Goal: Information Seeking & Learning: Learn about a topic

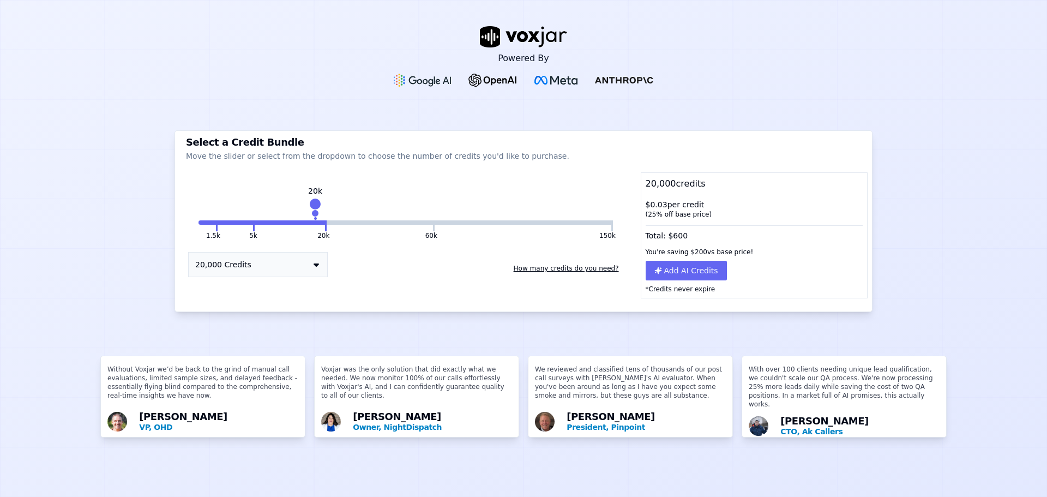
drag, startPoint x: 321, startPoint y: 207, endPoint x: 310, endPoint y: 208, distance: 10.9
click at [310, 208] on div at bounding box center [315, 203] width 15 height 15
click at [564, 268] on button "How many credits do you need?" at bounding box center [566, 268] width 114 height 17
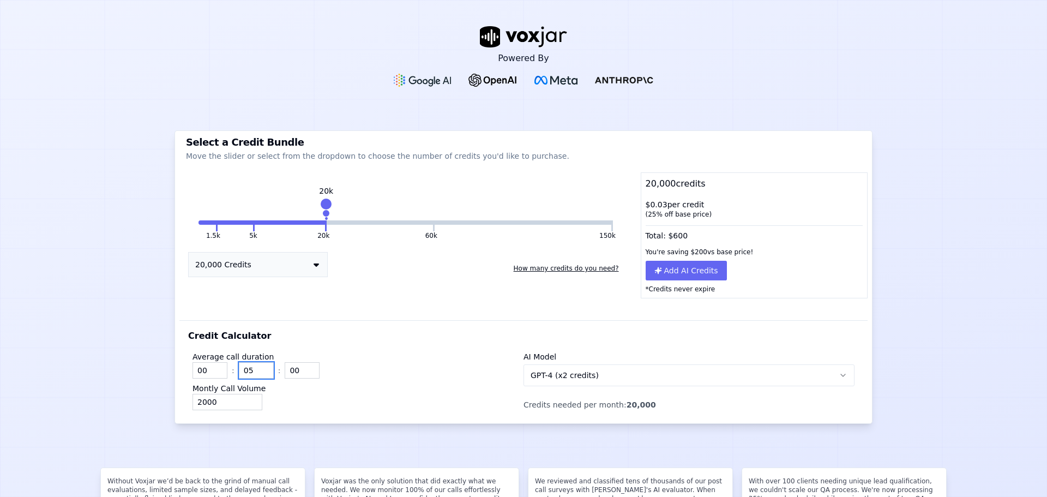
click at [239, 371] on input "05" at bounding box center [256, 370] width 35 height 16
type input "08"
click at [232, 398] on input "2000" at bounding box center [228, 402] width 70 height 16
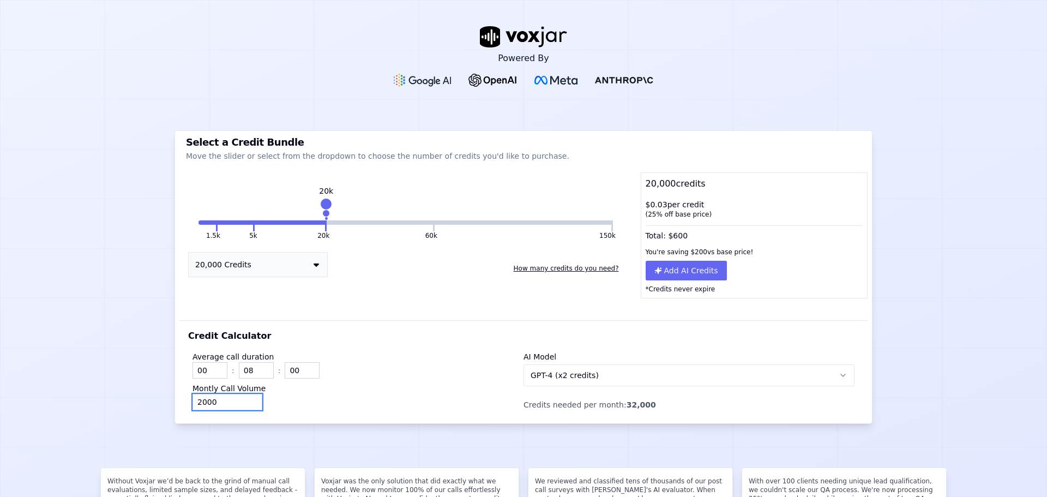
drag, startPoint x: 217, startPoint y: 402, endPoint x: 178, endPoint y: 400, distance: 39.3
click at [179, 400] on div "Credit Calculator Average call duration 00 : 08 : 00 Montly Call Volume 2000 AI…" at bounding box center [523, 371] width 688 height 103
type input "8500"
click at [303, 399] on div "8500" at bounding box center [358, 402] width 331 height 16
click at [346, 347] on div "Average call duration 00 : 08 : 00 Montly Call Volume 8500" at bounding box center [358, 378] width 331 height 63
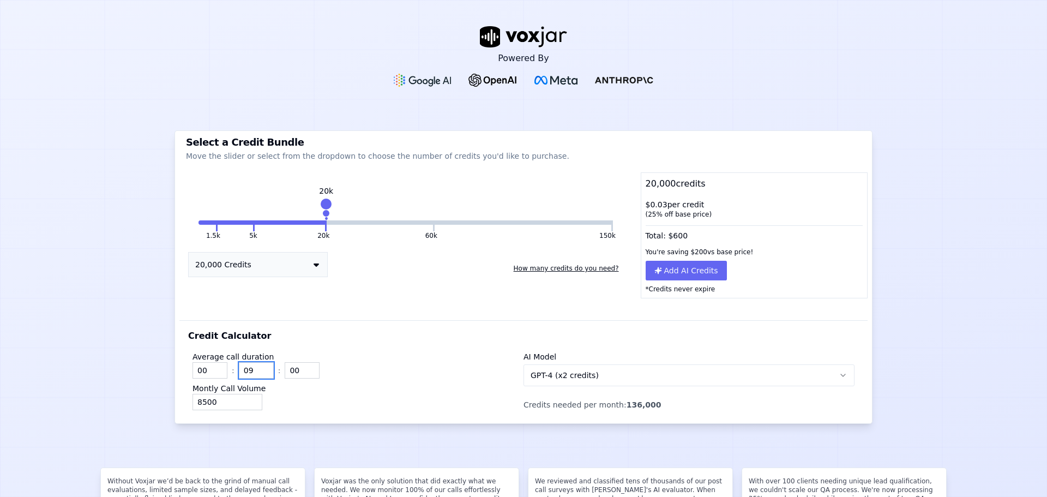
click at [257, 368] on input "09" at bounding box center [256, 370] width 35 height 16
type input "08"
click at [264, 376] on input "08" at bounding box center [256, 370] width 35 height 16
click at [355, 346] on div "Average call duration 00 : 08 : 00 Montly Call Volume 8500 AI Model GPT-4 (x2 c…" at bounding box center [523, 379] width 671 height 72
drag, startPoint x: 321, startPoint y: 203, endPoint x: 414, endPoint y: 215, distance: 94.0
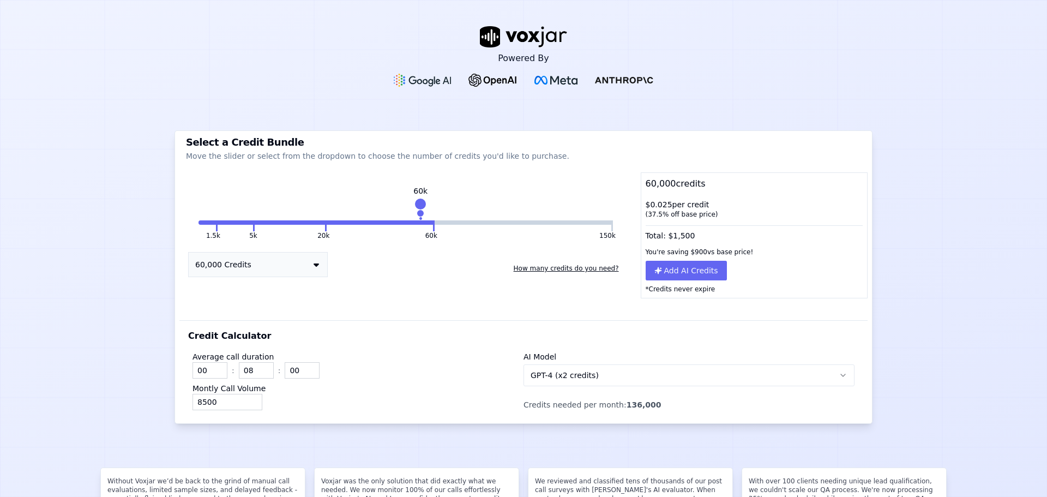
click at [421, 215] on div "60k" at bounding box center [421, 209] width 0 height 17
click at [410, 216] on div "1.5k 5k 20k 60k 150k 60k 60,000 Credits How many credits do you need?" at bounding box center [405, 246] width 453 height 104
click at [400, 222] on button "60k" at bounding box center [380, 222] width 106 height 4
click at [274, 261] on button "60,000 Credits" at bounding box center [258, 264] width 140 height 25
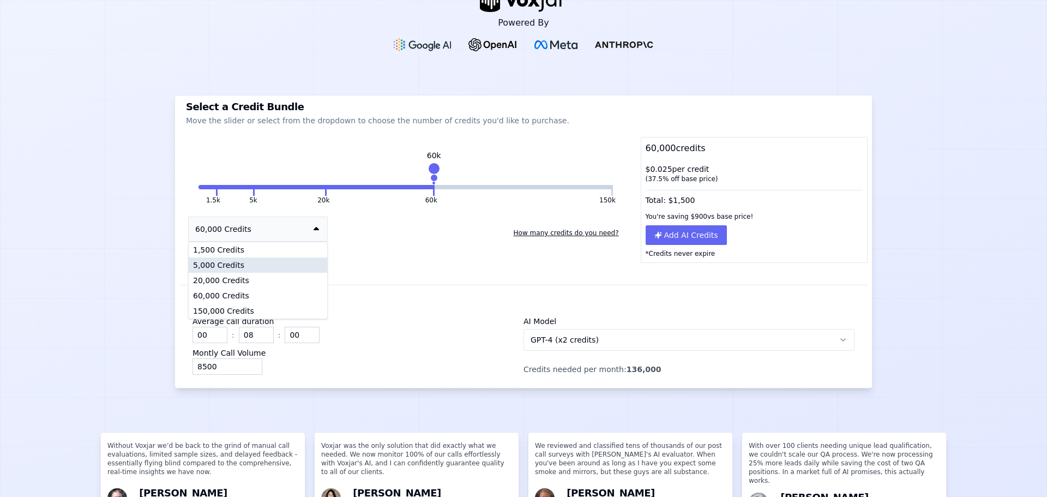
scroll to position [55, 0]
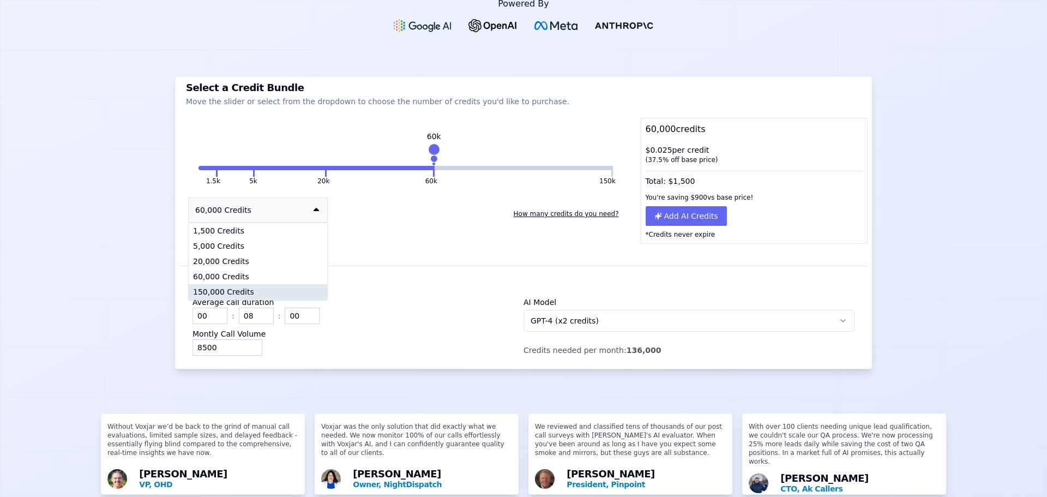
click at [243, 289] on div "150,000 Credits" at bounding box center [258, 291] width 139 height 15
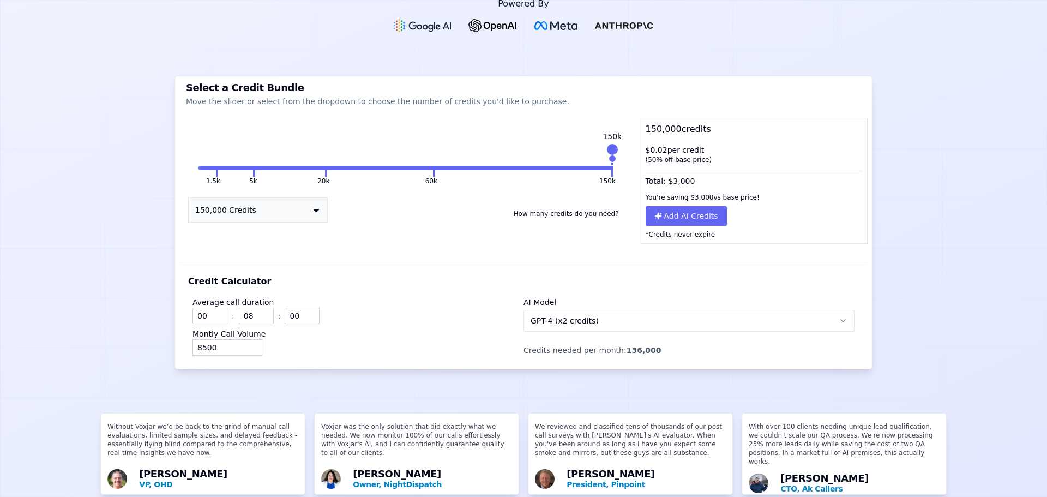
click at [377, 287] on div "Credit Calculator Average call duration 00 : 08 : 00 Montly Call Volume 8500 AI…" at bounding box center [523, 317] width 688 height 103
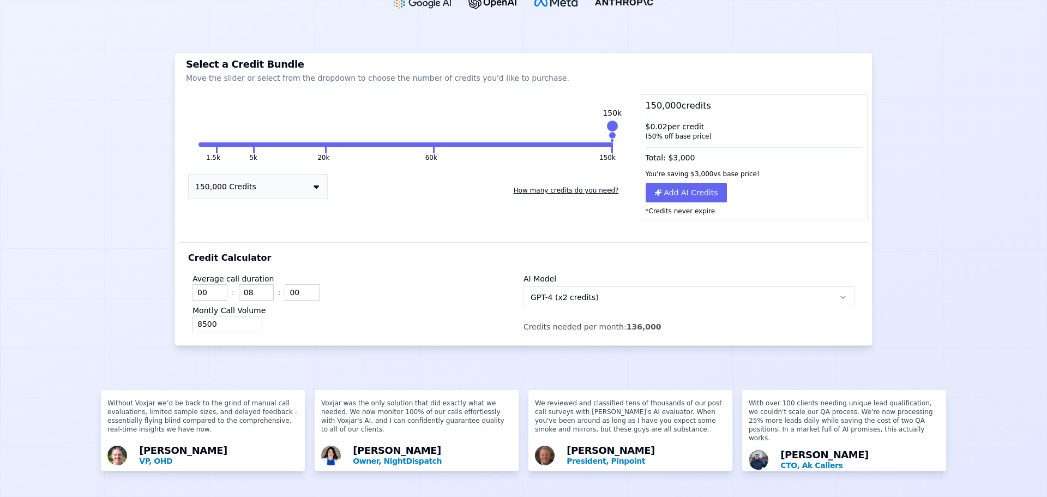
scroll to position [91, 0]
click at [221, 316] on input "8500" at bounding box center [228, 323] width 70 height 16
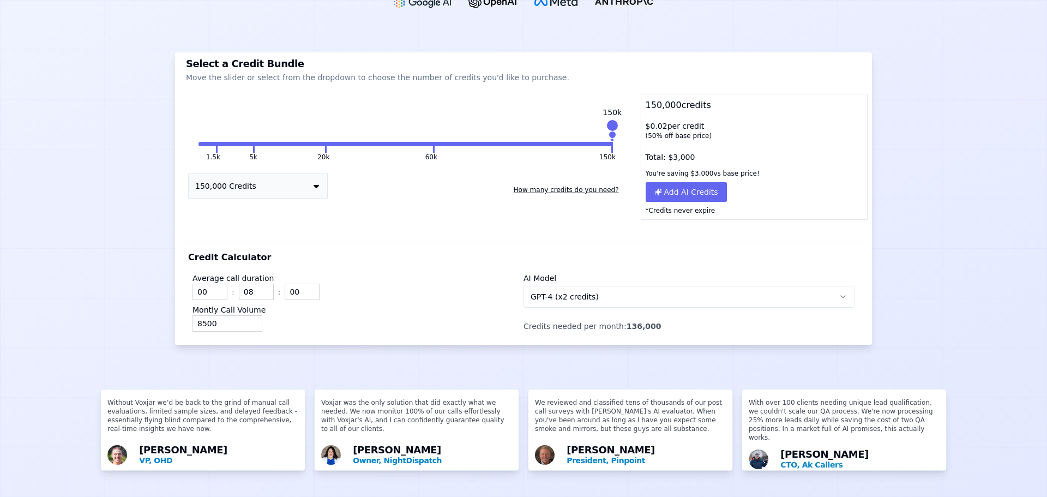
click at [709, 286] on button "GPT-4 (x2 credits)" at bounding box center [689, 297] width 331 height 22
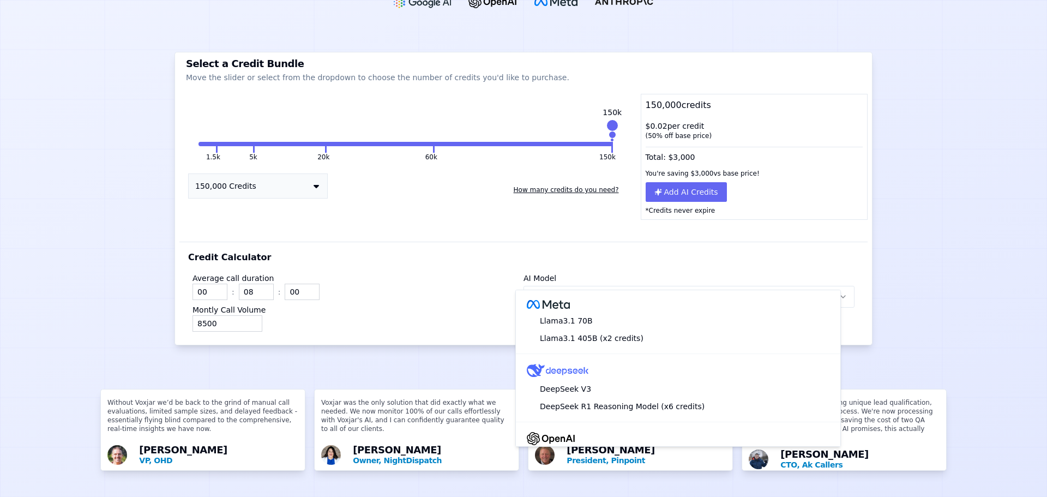
click at [709, 286] on button "GPT-4 (x2 credits)" at bounding box center [689, 297] width 331 height 22
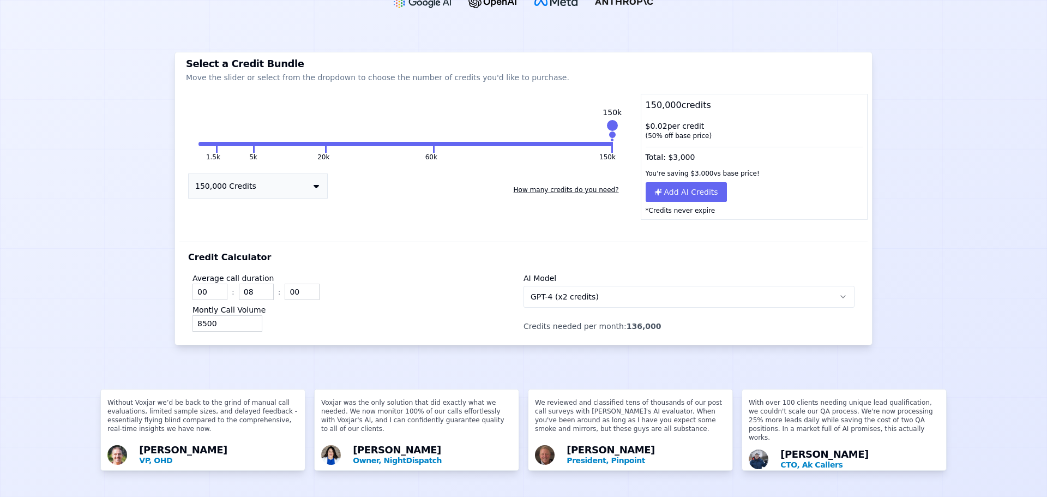
click at [710, 286] on button "GPT-4 (x2 credits)" at bounding box center [689, 297] width 331 height 22
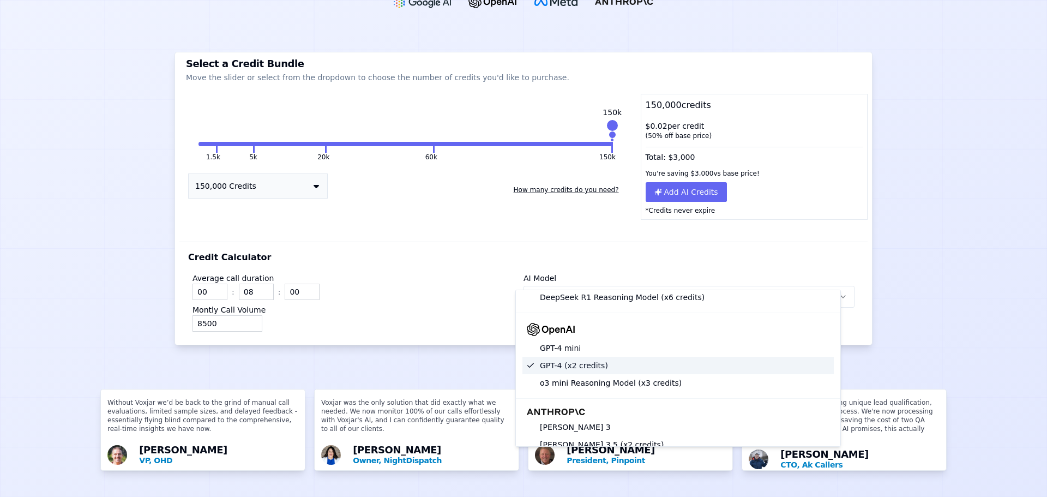
scroll to position [217, 0]
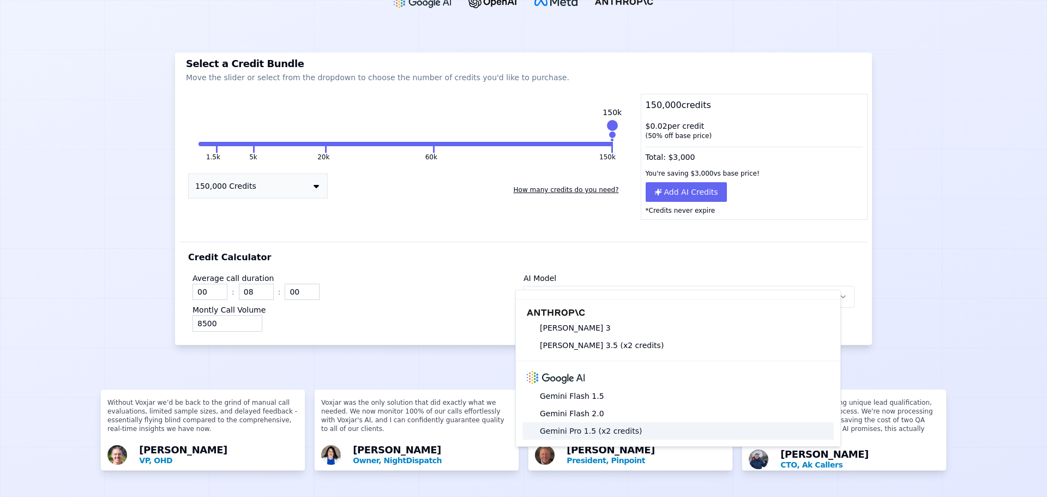
click at [651, 425] on div "Gemini Pro 1.5 (x2 credits)" at bounding box center [678, 430] width 311 height 17
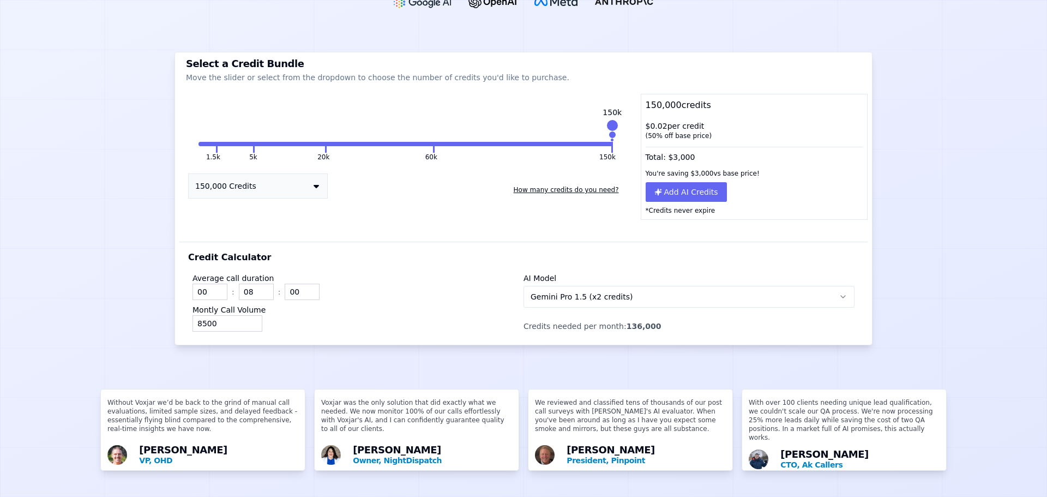
click at [647, 286] on button "Gemini Pro 1.5 (x2 credits)" at bounding box center [689, 297] width 331 height 22
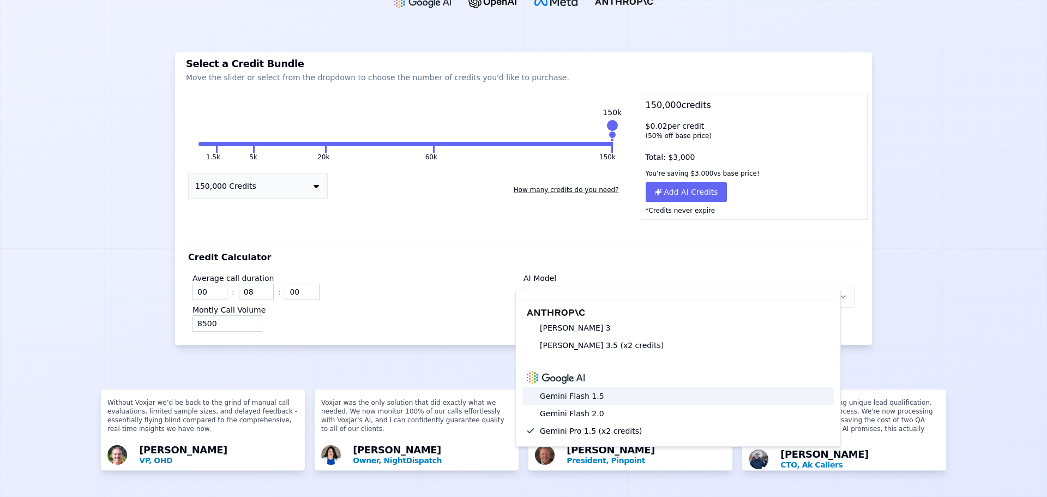
click at [620, 387] on div "Gemini Flash 1.5" at bounding box center [678, 395] width 311 height 17
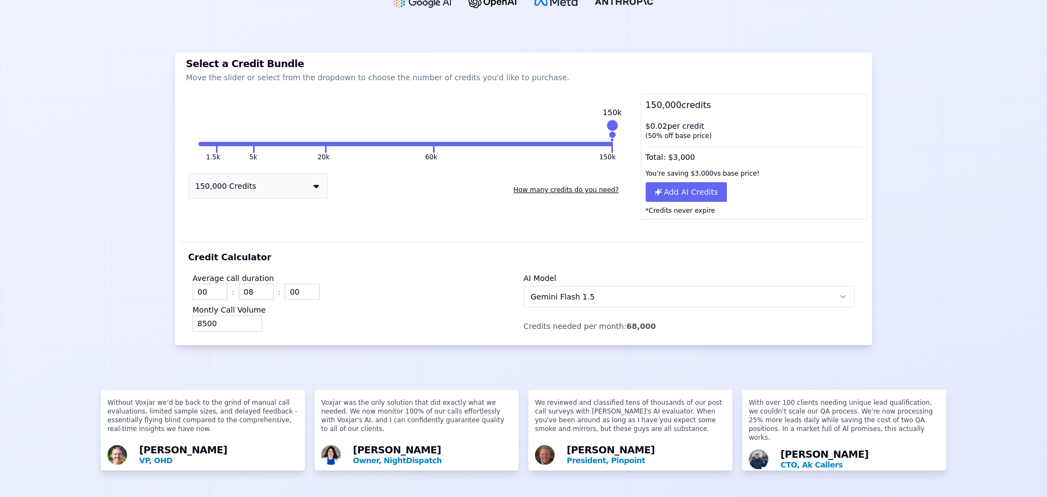
click at [619, 314] on div "Average call duration 00 : 08 : 00 Montly Call Volume 8500 AI Model Gemini Flas…" at bounding box center [523, 300] width 671 height 72
click at [622, 289] on div "AI Model Gemini Flash 1.5 Credits needed per month: 68,000" at bounding box center [689, 299] width 331 height 63
click at [625, 286] on button "Gemini Flash 1.5" at bounding box center [689, 297] width 331 height 22
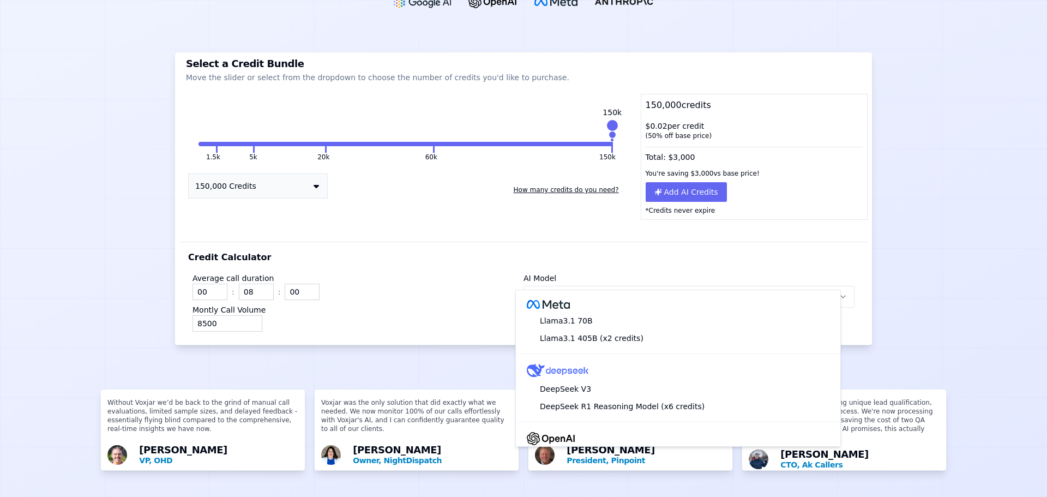
click at [625, 286] on button "Gemini Flash 1.5" at bounding box center [689, 297] width 331 height 22
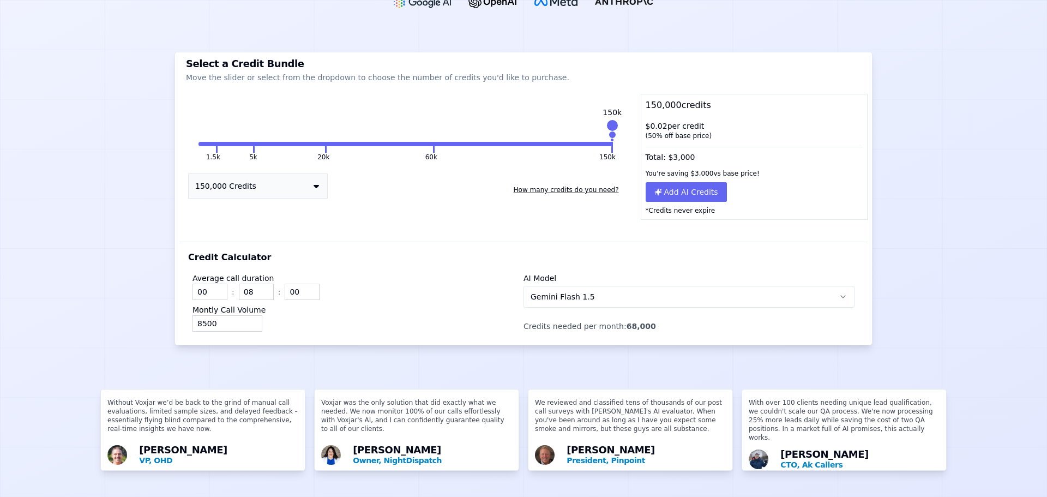
click at [625, 286] on button "Gemini Flash 1.5" at bounding box center [689, 297] width 331 height 22
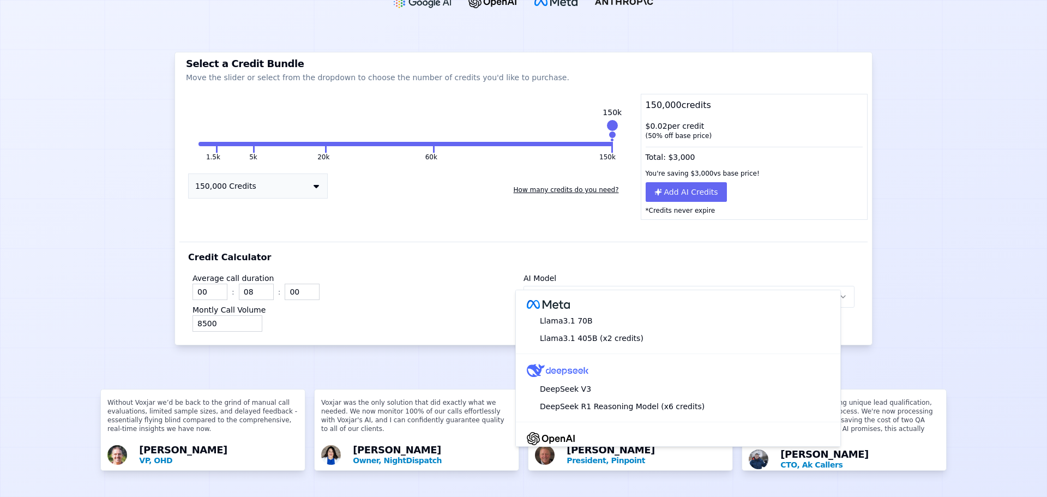
click at [457, 242] on div "Credit Calculator Average call duration 00 : 08 : 00 Montly Call Volume 8500 AI…" at bounding box center [523, 293] width 688 height 103
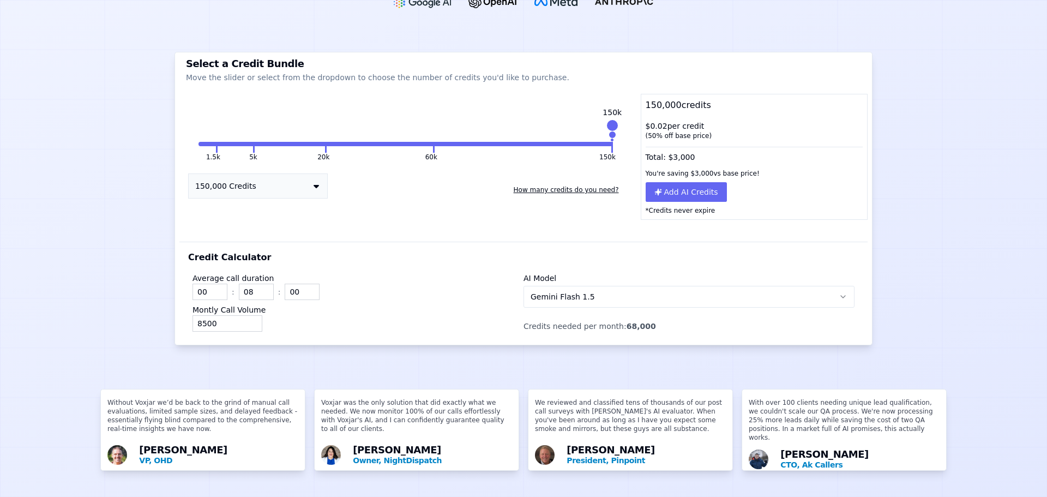
scroll to position [91, 0]
click at [554, 291] on span "Gemini Flash 1.5" at bounding box center [563, 296] width 64 height 11
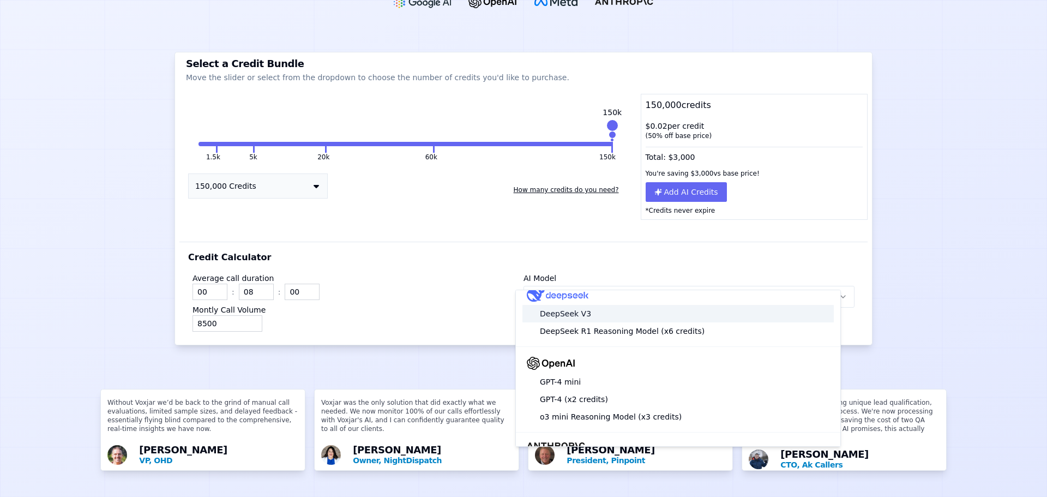
scroll to position [217, 0]
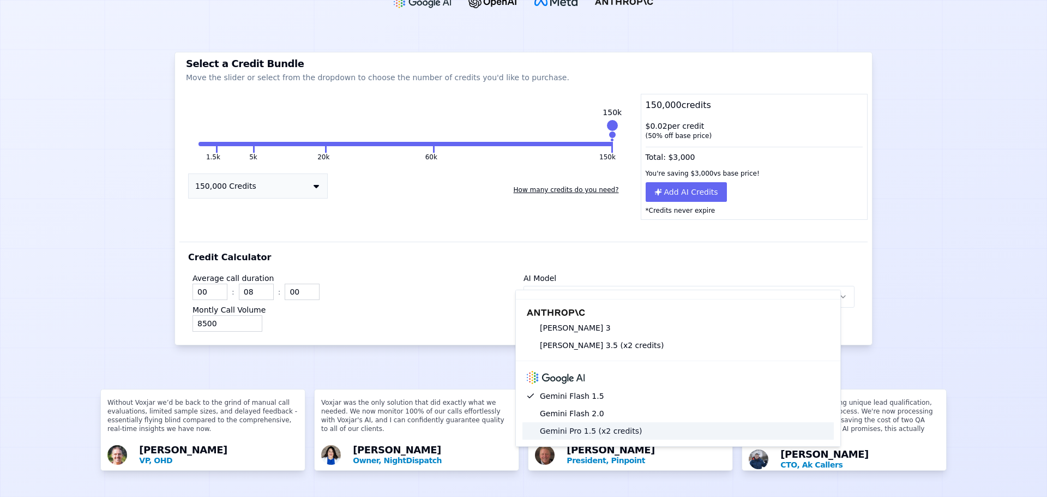
click at [604, 422] on div "Gemini Pro 1.5 (x2 credits)" at bounding box center [678, 430] width 311 height 17
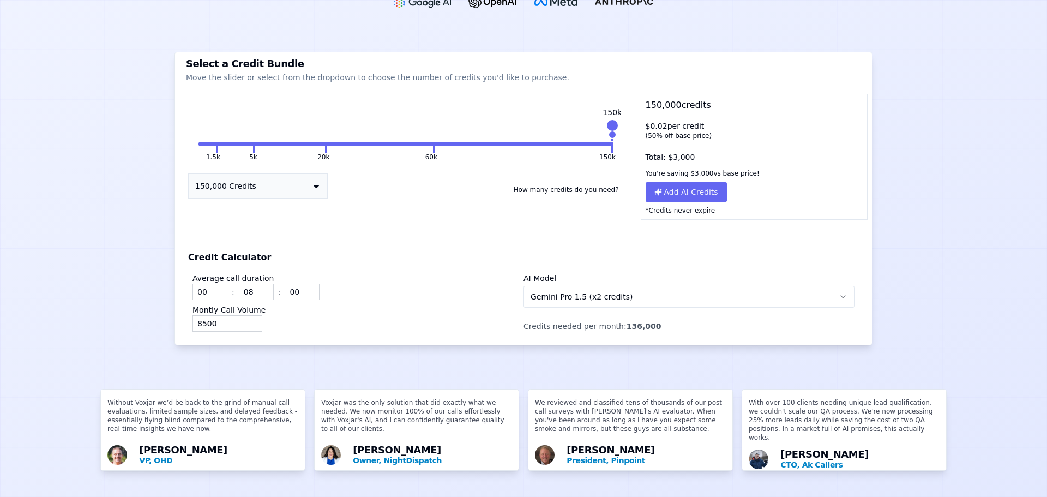
click at [585, 286] on button "Gemini Pro 1.5 (x2 credits)" at bounding box center [689, 297] width 331 height 22
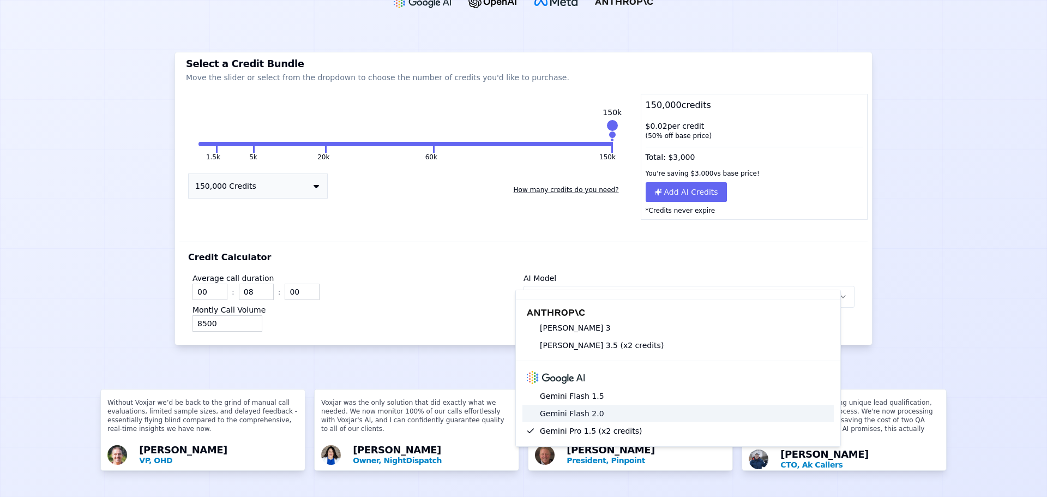
click at [584, 406] on div "Gemini Flash 2.0" at bounding box center [678, 413] width 311 height 17
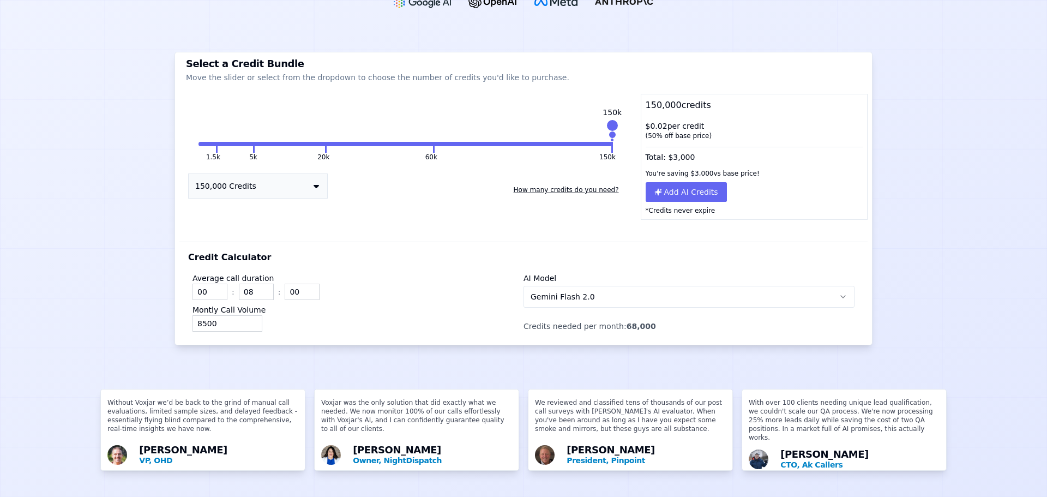
click at [464, 284] on div "00 : 08 : 00" at bounding box center [358, 292] width 331 height 16
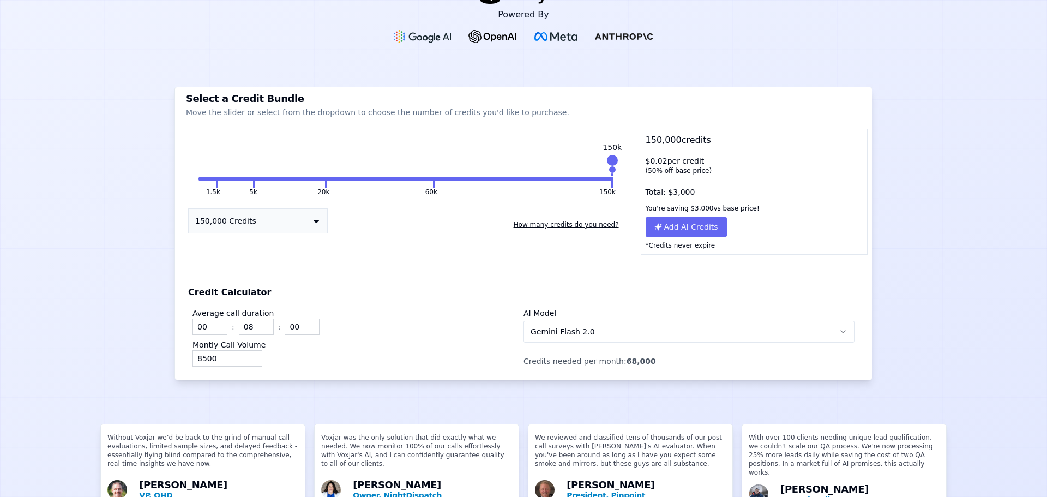
scroll to position [0, 0]
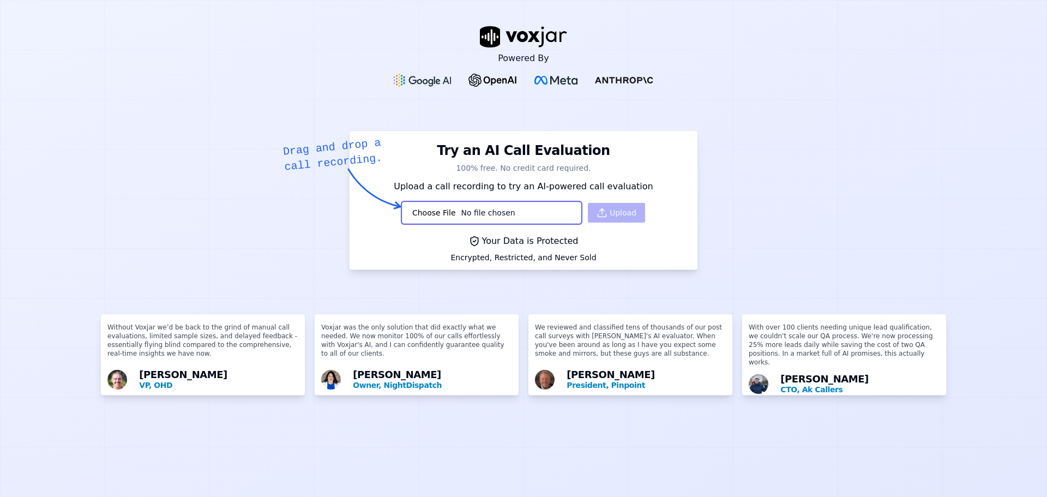
scroll to position [8, 0]
